Goal: Information Seeking & Learning: Learn about a topic

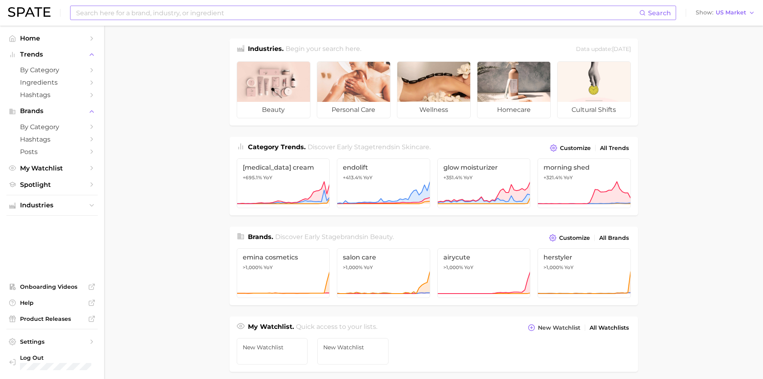
click at [134, 12] on input at bounding box center [357, 13] width 564 height 14
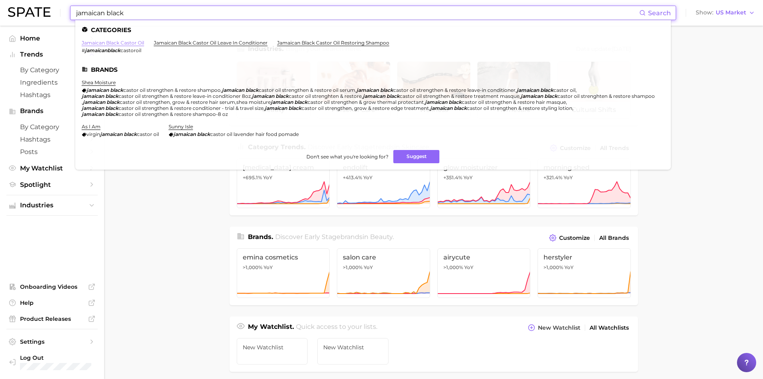
type input "jamaican black"
click at [116, 41] on link "jamaican black castor oil" at bounding box center [113, 43] width 62 height 6
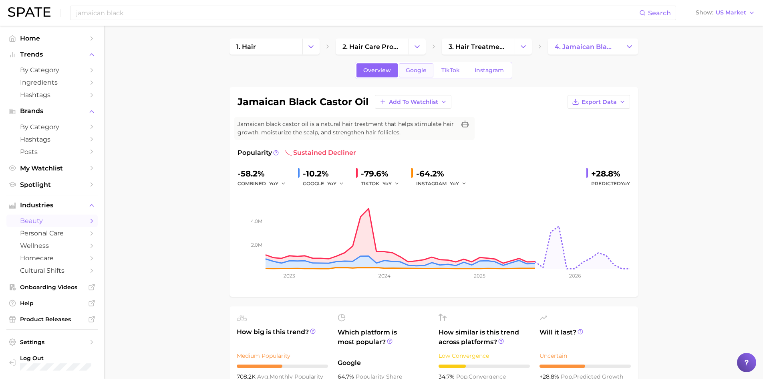
click at [413, 72] on span "Google" at bounding box center [416, 70] width 21 height 7
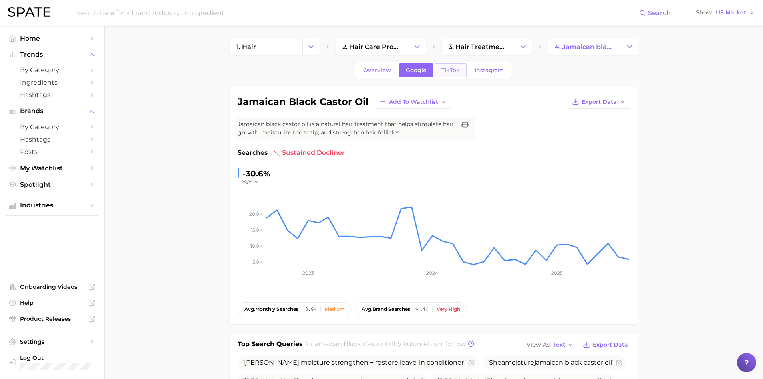
click at [441, 68] on span "TikTok" at bounding box center [450, 70] width 18 height 7
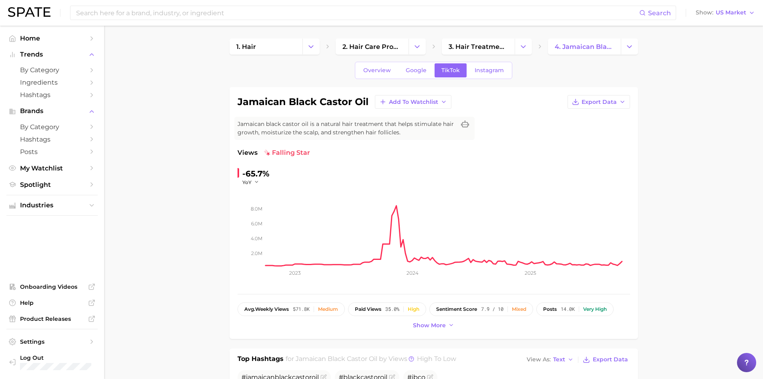
click at [492, 68] on span "Instagram" at bounding box center [489, 70] width 29 height 7
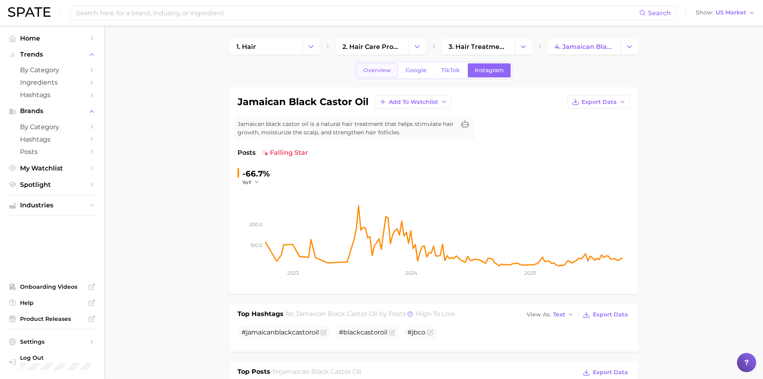
click at [385, 74] on link "Overview" at bounding box center [376, 70] width 41 height 14
